Goal: Information Seeking & Learning: Learn about a topic

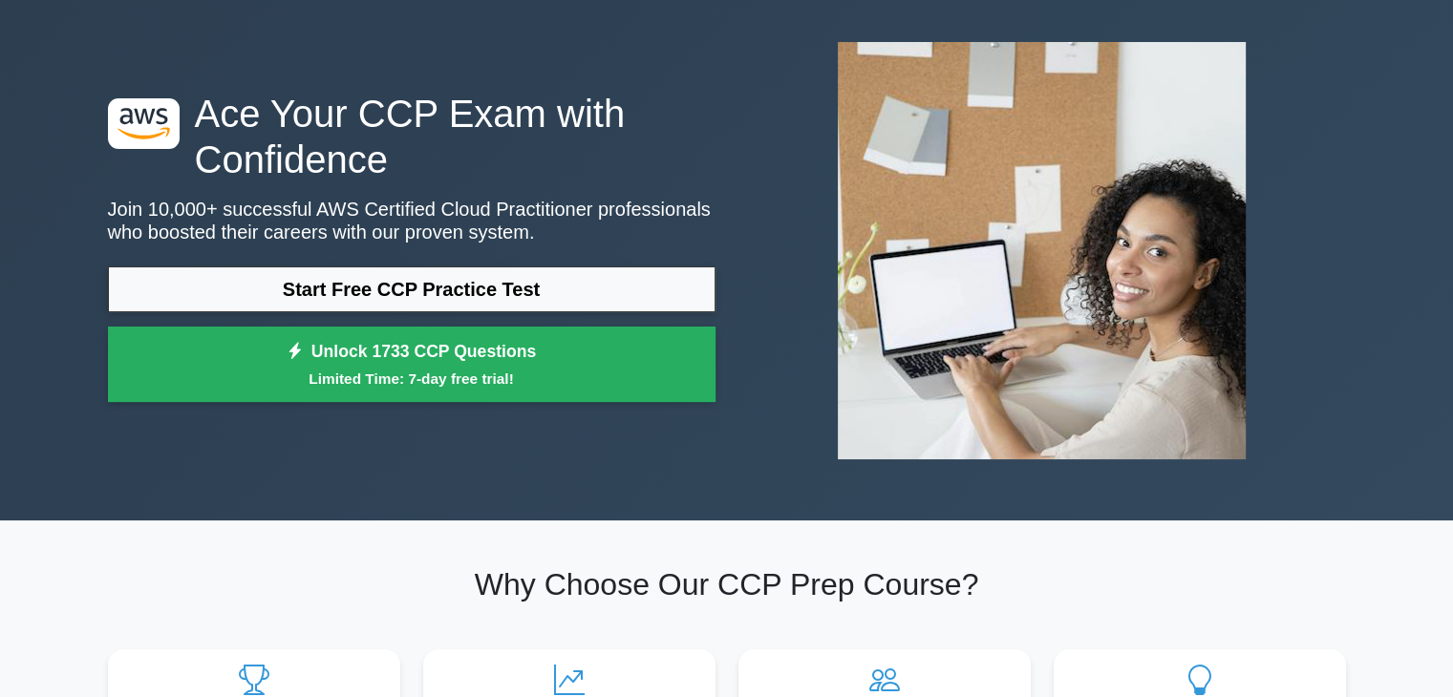
scroll to position [76, 0]
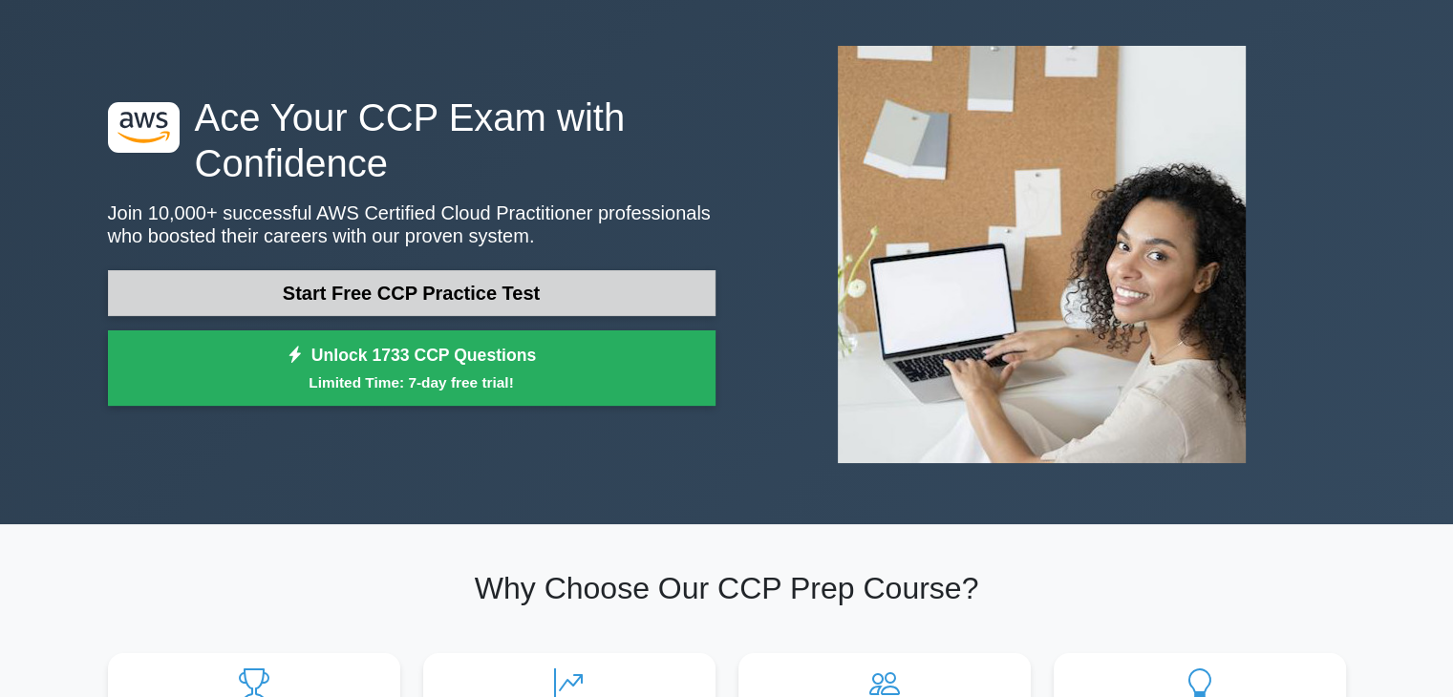
click at [525, 289] on link "Start Free CCP Practice Test" at bounding box center [412, 293] width 608 height 46
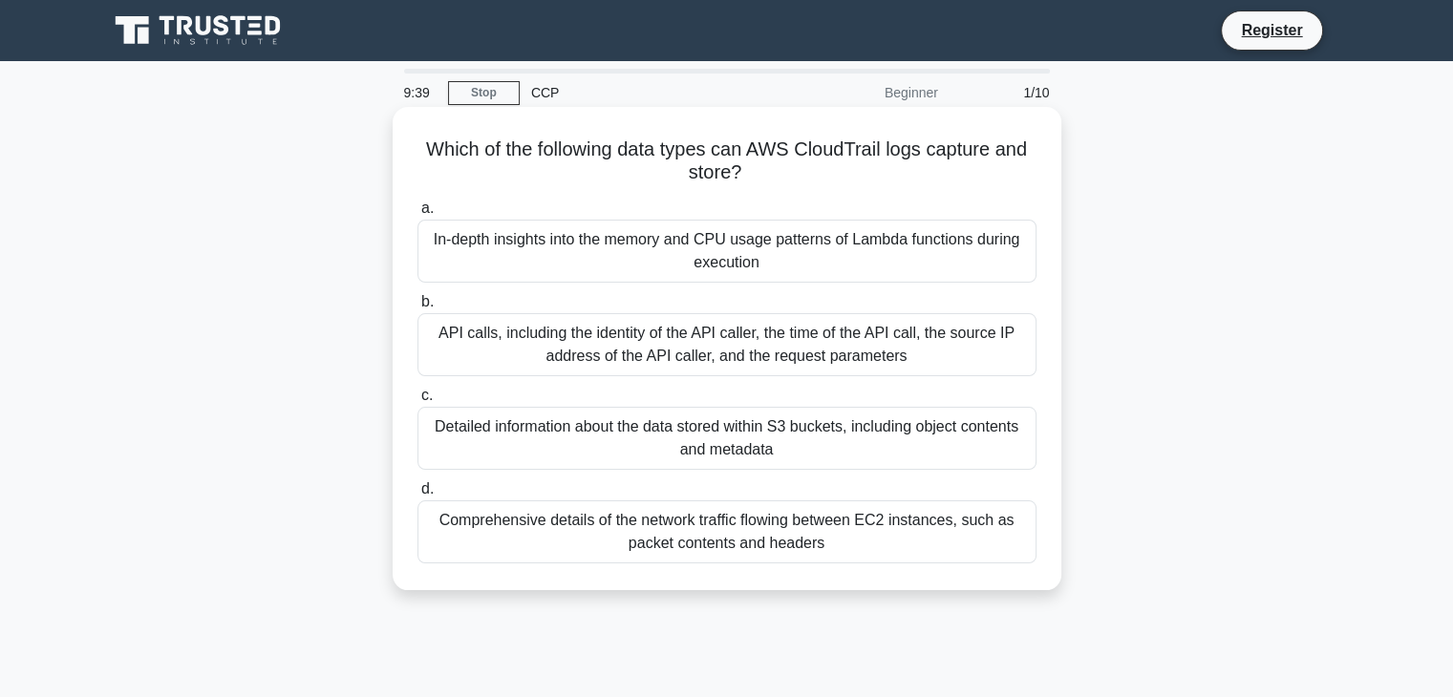
click at [497, 337] on div "API calls, including the identity of the API caller, the time of the API call, …" at bounding box center [727, 344] width 619 height 63
click at [418, 309] on input "b. API calls, including the identity of the API caller, the time of the API cal…" at bounding box center [418, 302] width 0 height 12
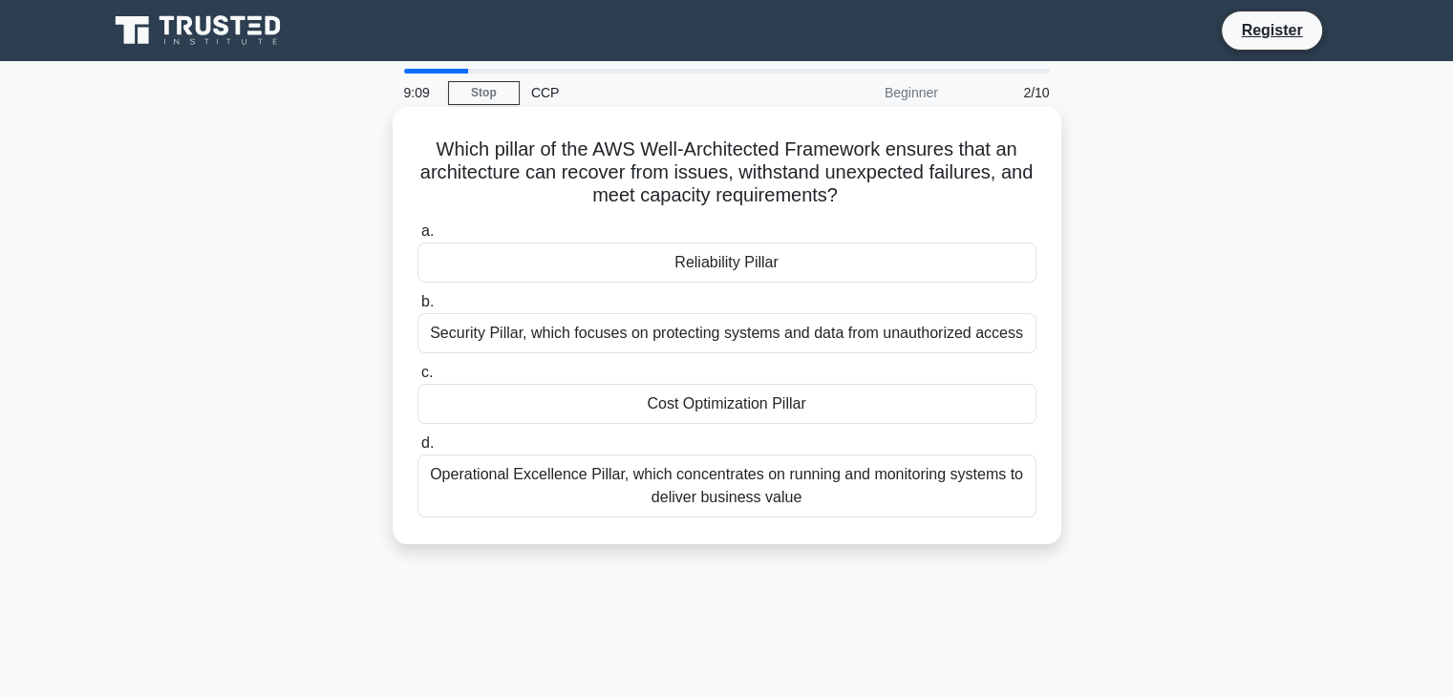
click at [720, 257] on div "Reliability Pillar" at bounding box center [727, 263] width 619 height 40
click at [418, 238] on input "a. Reliability Pillar" at bounding box center [418, 231] width 0 height 12
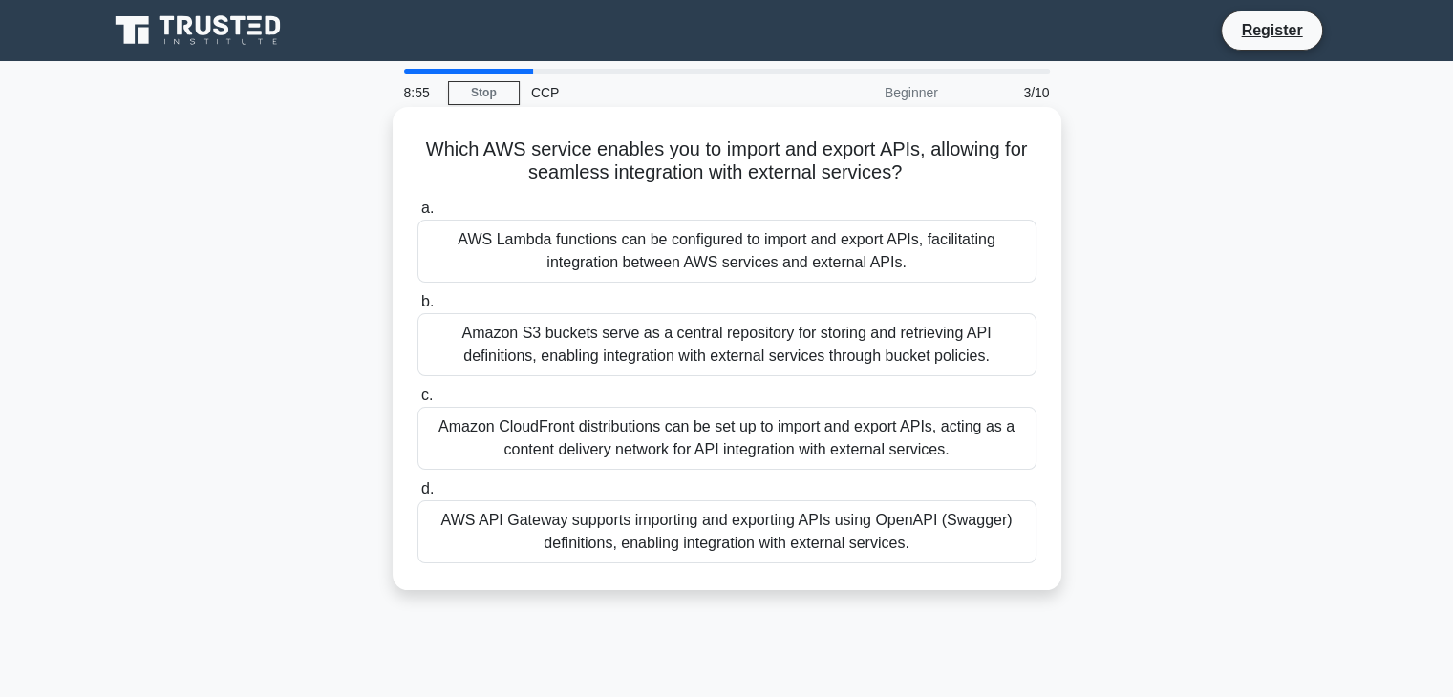
click at [757, 539] on div "AWS API Gateway supports importing and exporting APIs using OpenAPI (Swagger) d…" at bounding box center [727, 532] width 619 height 63
click at [418, 496] on input "d. AWS API Gateway supports importing and exporting APIs using OpenAPI (Swagger…" at bounding box center [418, 489] width 0 height 12
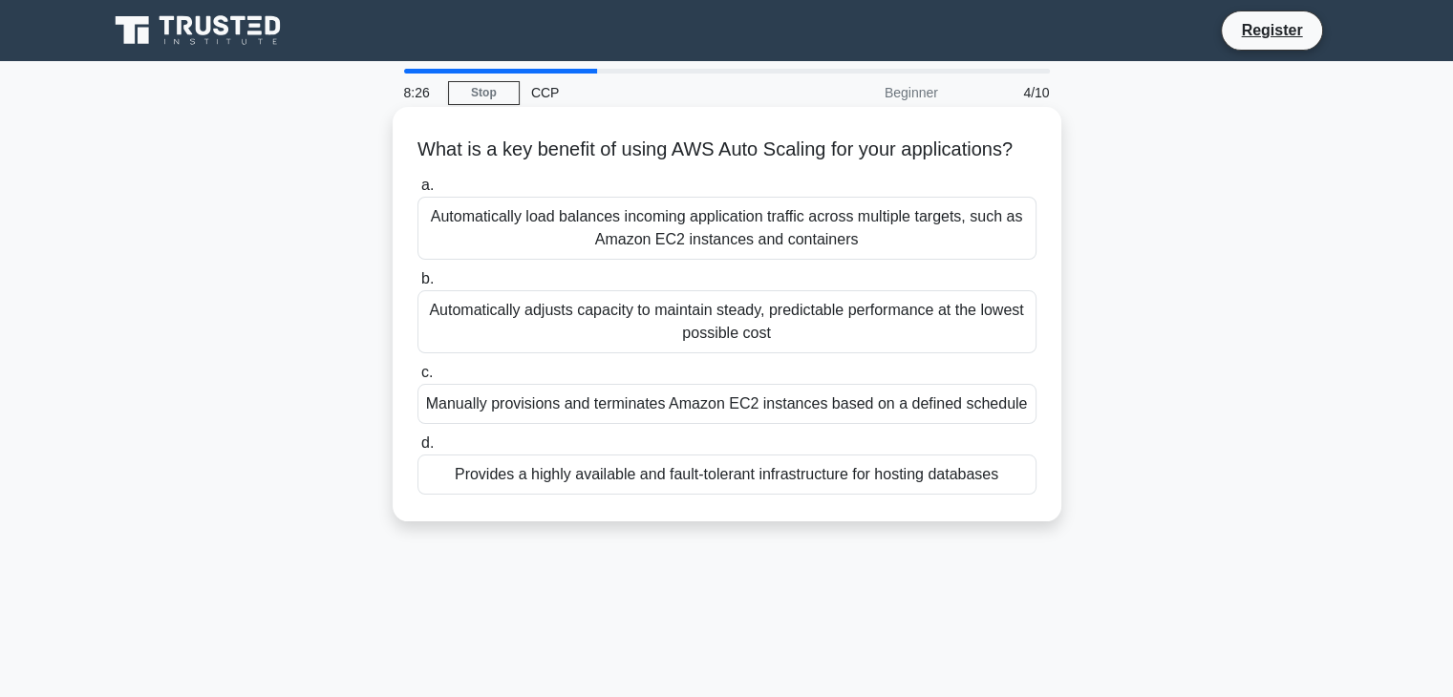
click at [576, 260] on div "Automatically load balances incoming application traffic across multiple target…" at bounding box center [727, 228] width 619 height 63
click at [418, 192] on input "a. Automatically load balances incoming application traffic across multiple tar…" at bounding box center [418, 186] width 0 height 12
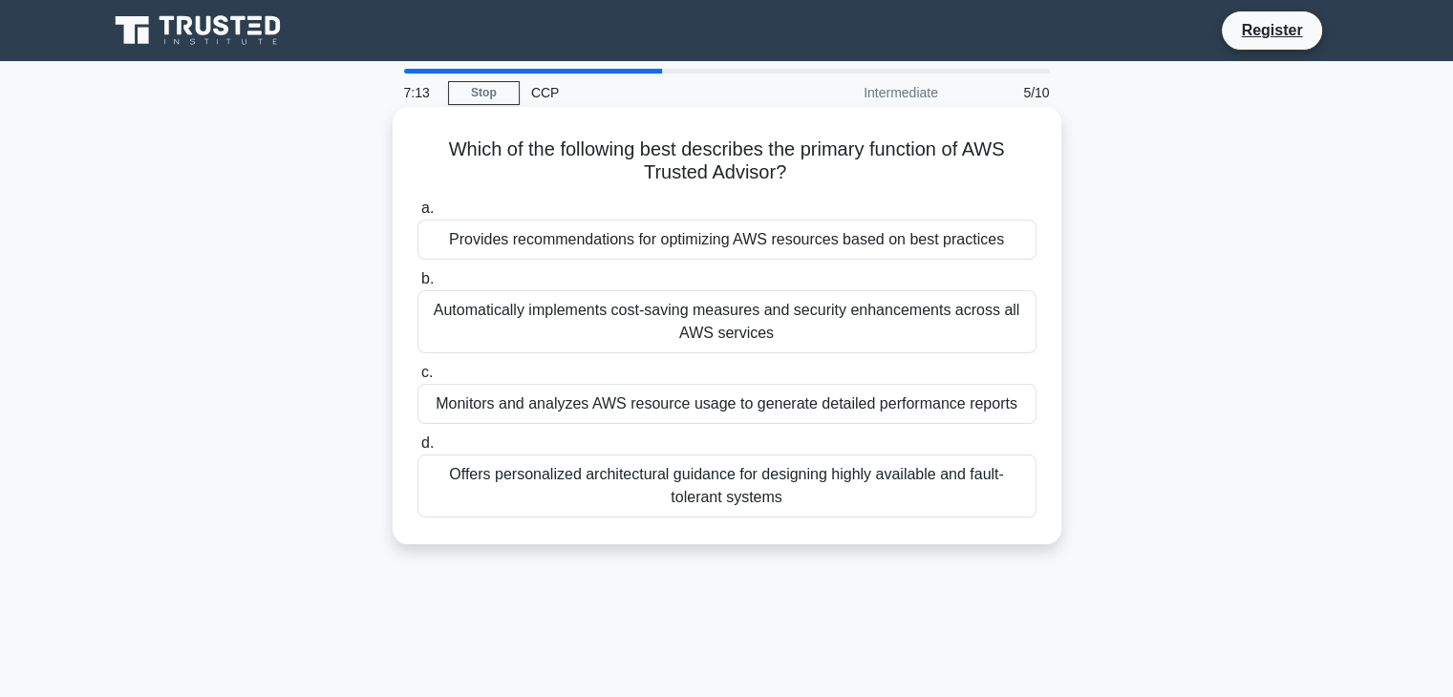
click at [655, 233] on div "Provides recommendations for optimizing AWS resources based on best practices" at bounding box center [727, 240] width 619 height 40
click at [418, 215] on input "a. Provides recommendations for optimizing AWS resources based on best practices" at bounding box center [418, 209] width 0 height 12
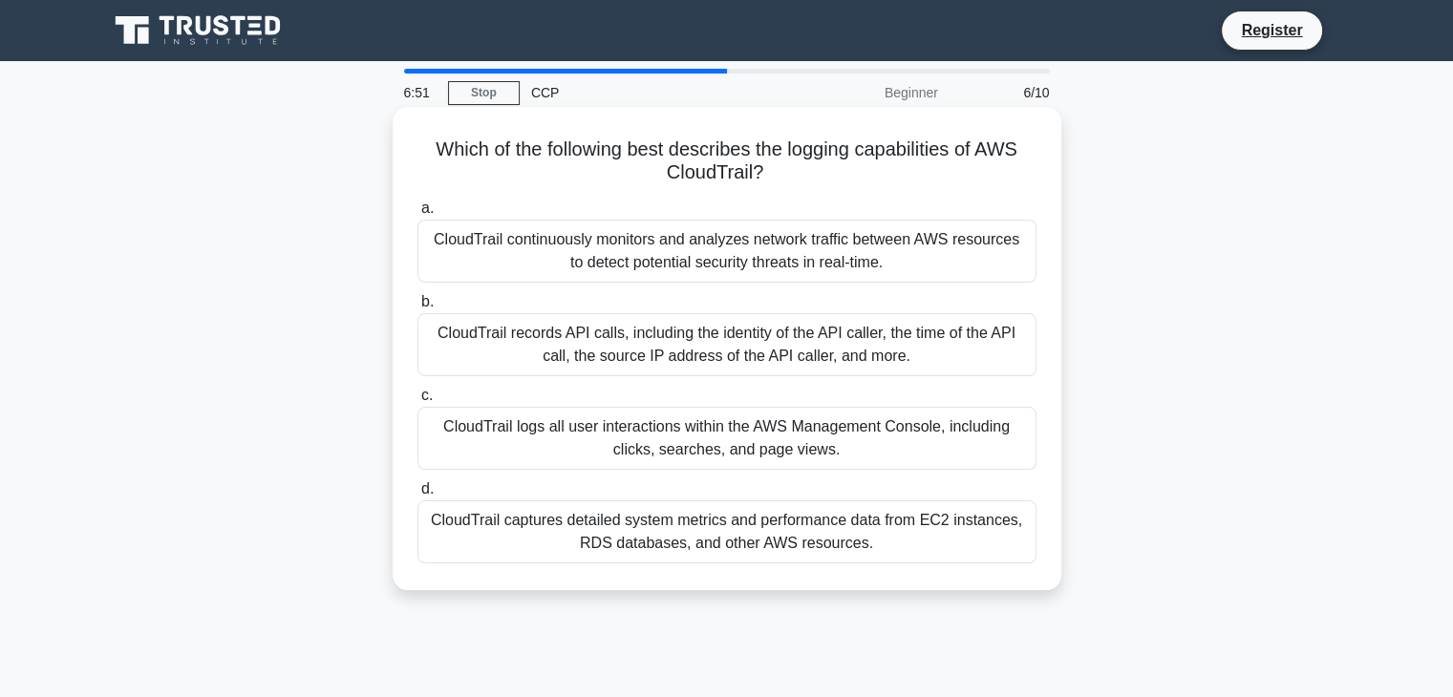
click at [496, 336] on div "CloudTrail records API calls, including the identity of the API caller, the tim…" at bounding box center [727, 344] width 619 height 63
click at [418, 309] on input "b. CloudTrail records API calls, including the identity of the API caller, the …" at bounding box center [418, 302] width 0 height 12
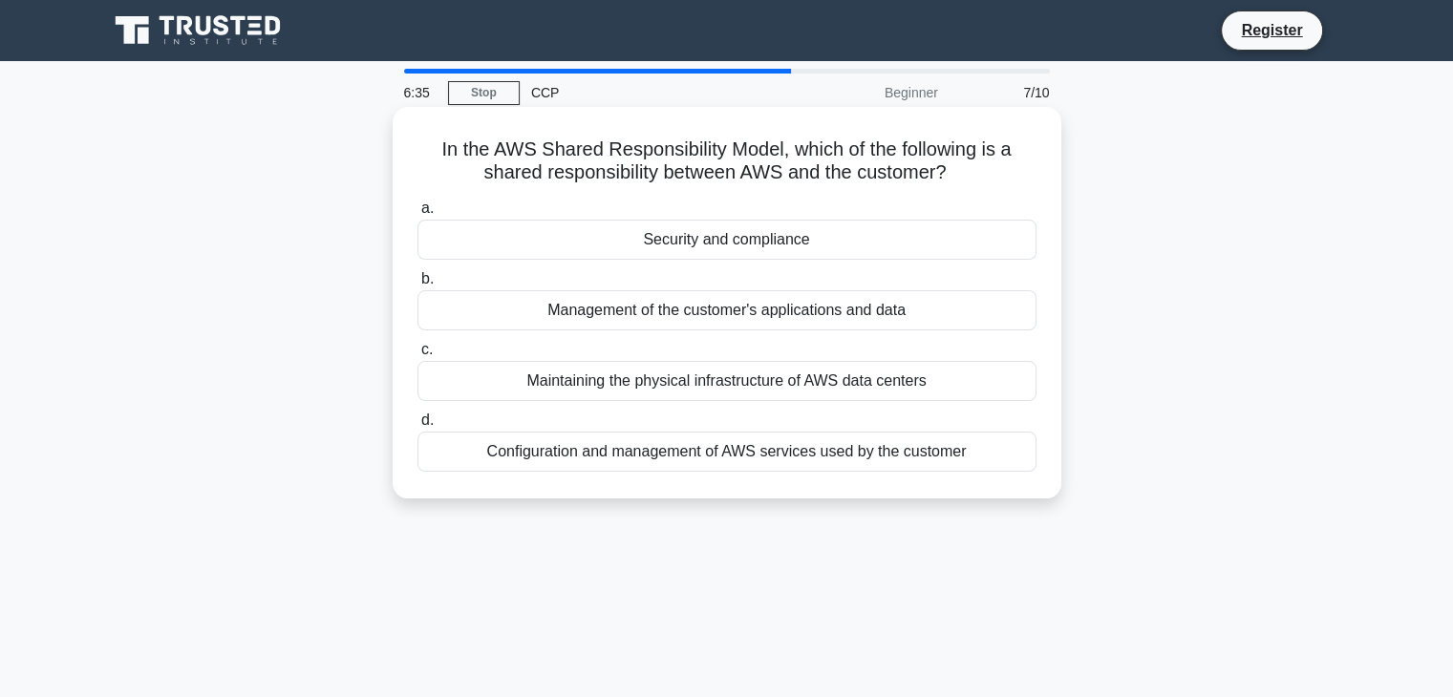
click at [718, 443] on div "Configuration and management of AWS services used by the customer" at bounding box center [727, 452] width 619 height 40
click at [418, 427] on input "d. Configuration and management of AWS services used by the customer" at bounding box center [418, 421] width 0 height 12
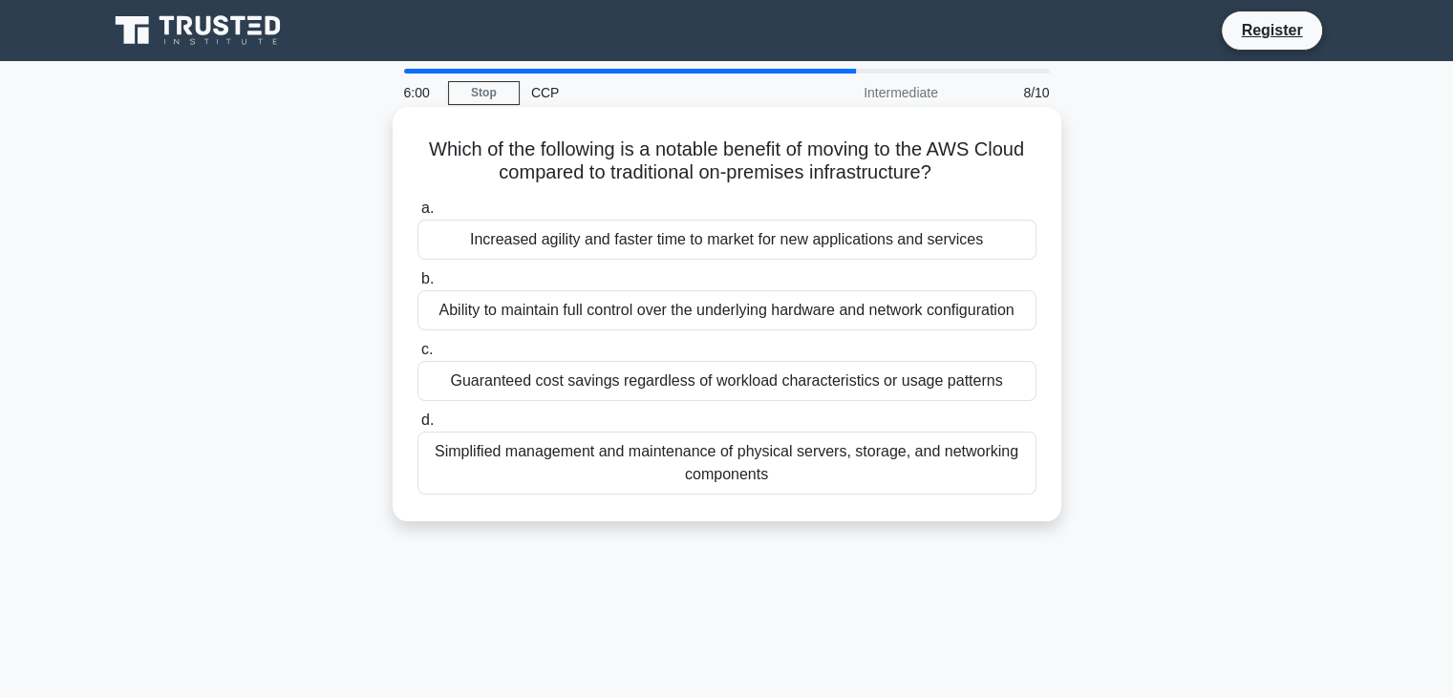
click at [461, 235] on div "Increased agility and faster time to market for new applications and services" at bounding box center [727, 240] width 619 height 40
click at [418, 215] on input "a. Increased agility and faster time to market for new applications and services" at bounding box center [418, 209] width 0 height 12
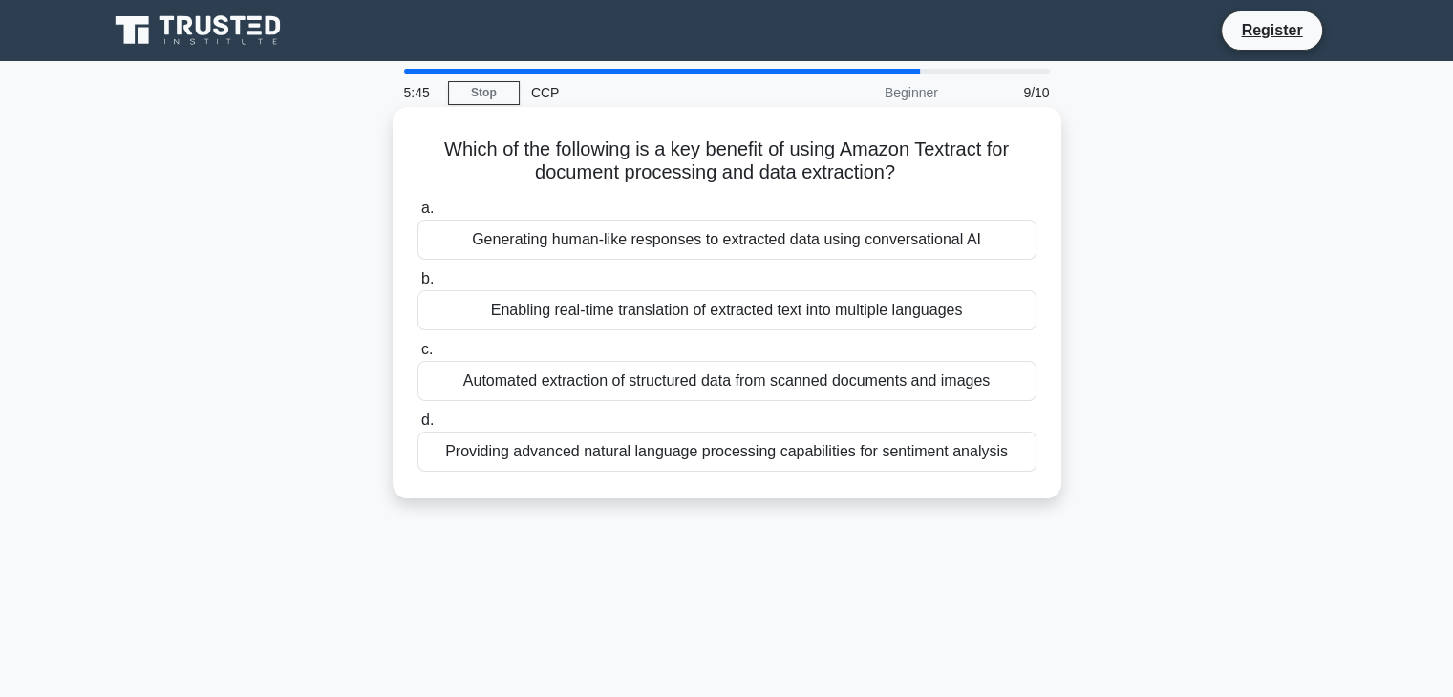
click at [647, 375] on div "Automated extraction of structured data from scanned documents and images" at bounding box center [727, 381] width 619 height 40
click at [418, 356] on input "c. Automated extraction of structured data from scanned documents and images" at bounding box center [418, 350] width 0 height 12
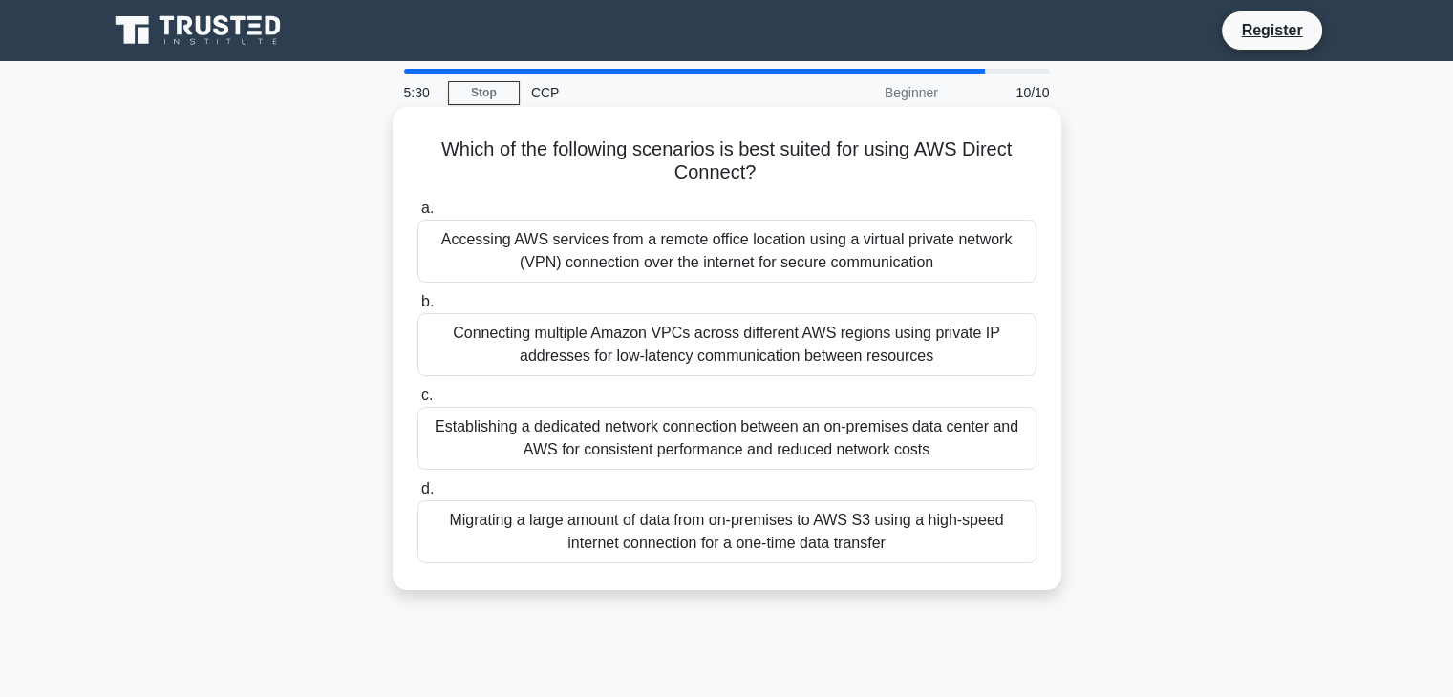
click at [563, 259] on div "Accessing AWS services from a remote office location using a virtual private ne…" at bounding box center [727, 251] width 619 height 63
click at [418, 215] on input "a. Accessing AWS services from a remote office location using a virtual private…" at bounding box center [418, 209] width 0 height 12
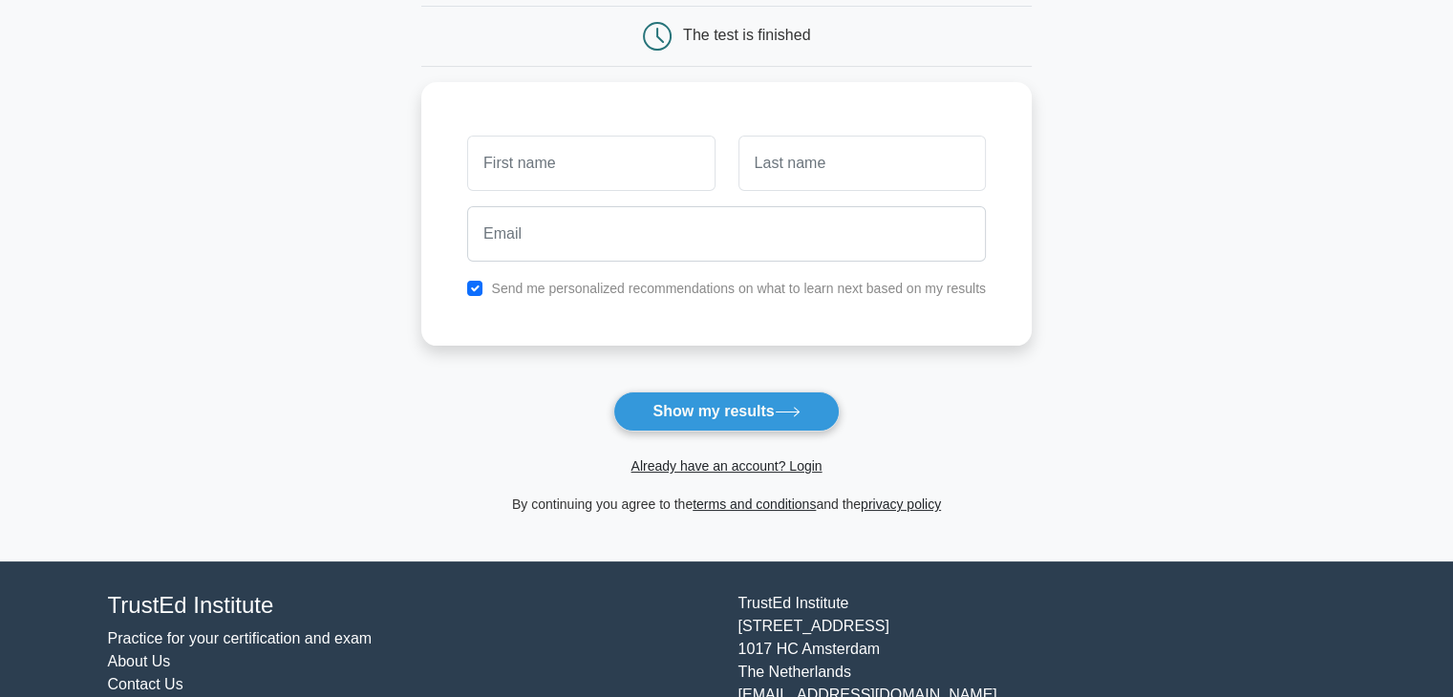
scroll to position [191, 0]
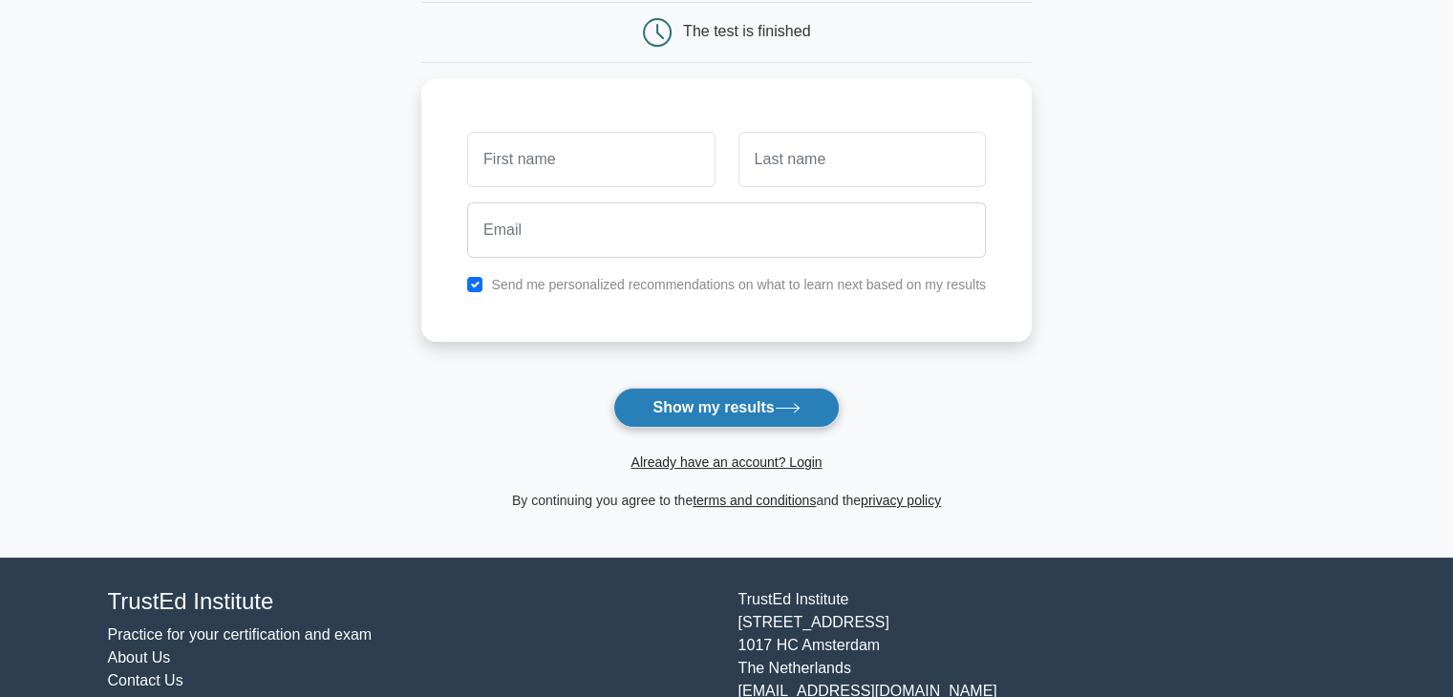
click at [703, 398] on button "Show my results" at bounding box center [725, 408] width 225 height 40
click at [934, 397] on form "Wait, there is more! Continue to see your result The test is finished and the" at bounding box center [726, 214] width 611 height 596
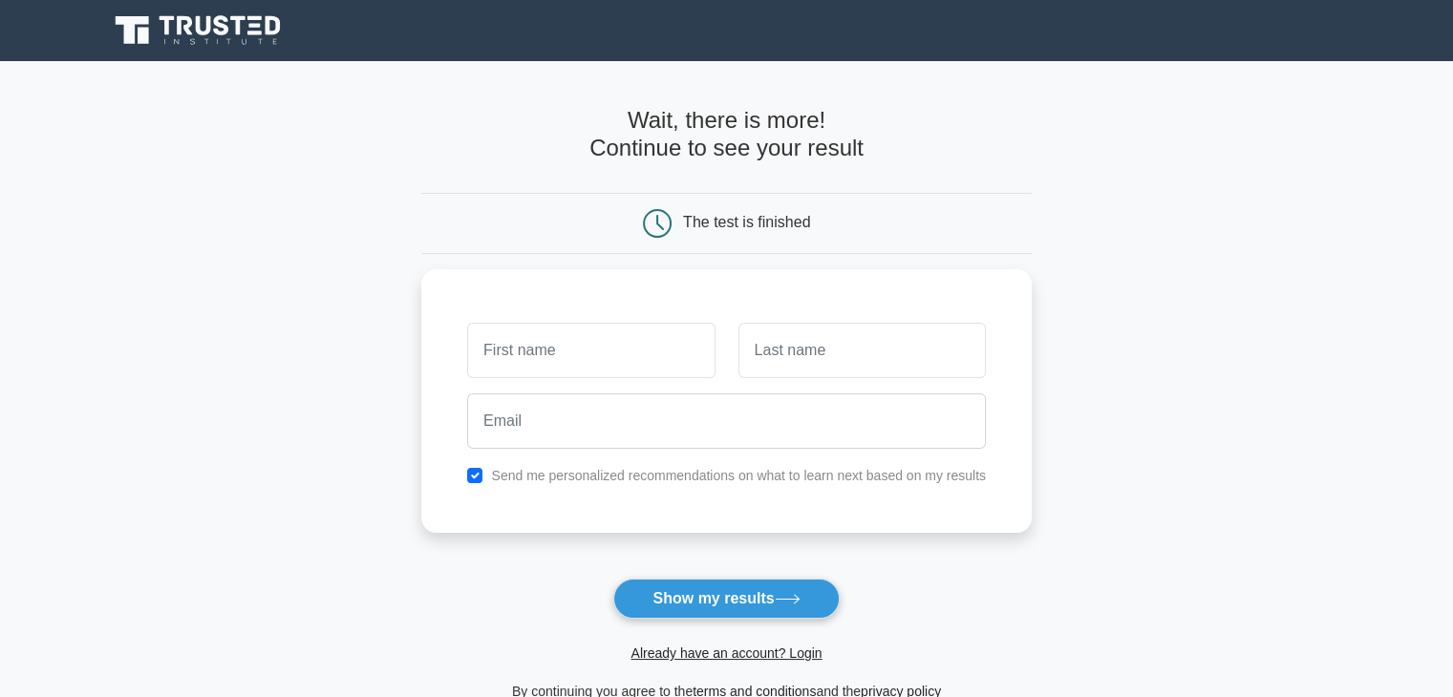
scroll to position [0, 0]
